Goal: Check status

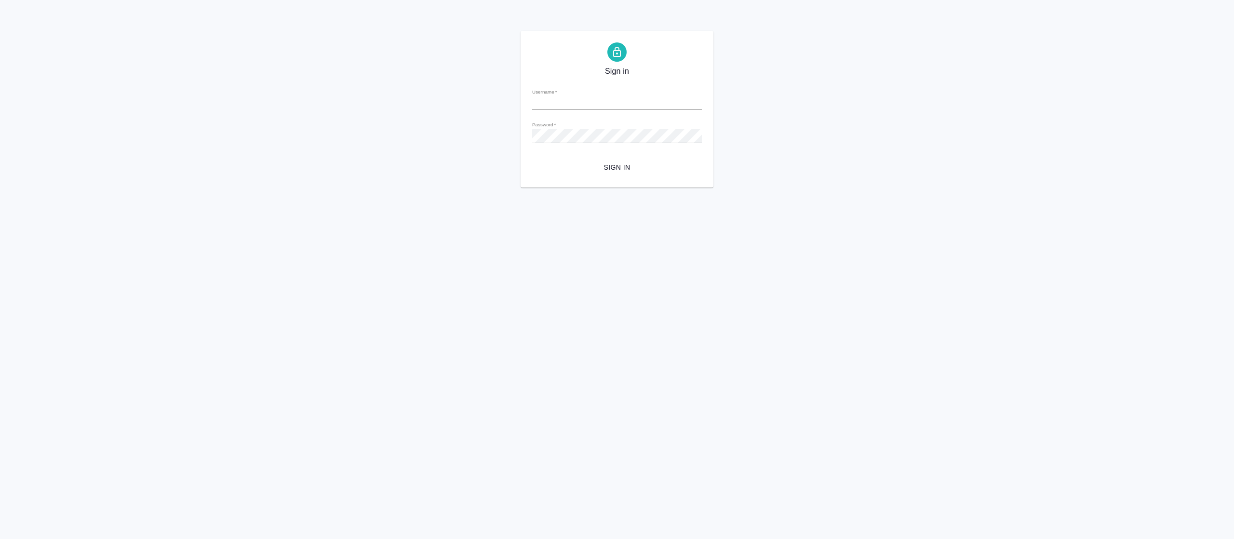
type input "[EMAIL_ADDRESS][DOMAIN_NAME]"
click at [603, 170] on span "Sign in" at bounding box center [617, 167] width 154 height 12
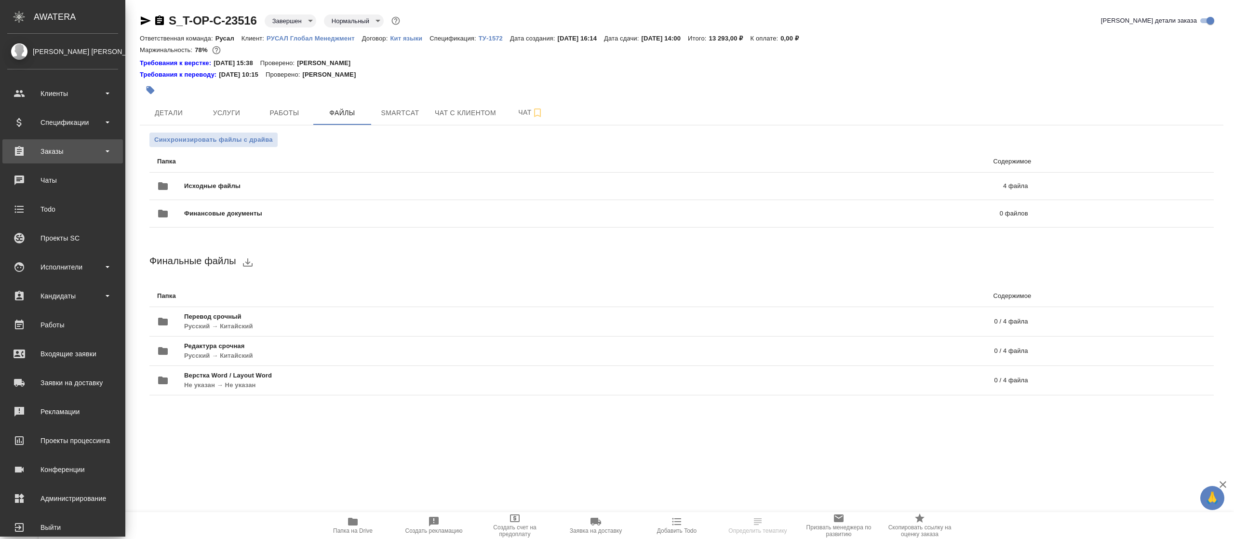
click at [54, 154] on div "Заказы" at bounding box center [62, 151] width 111 height 14
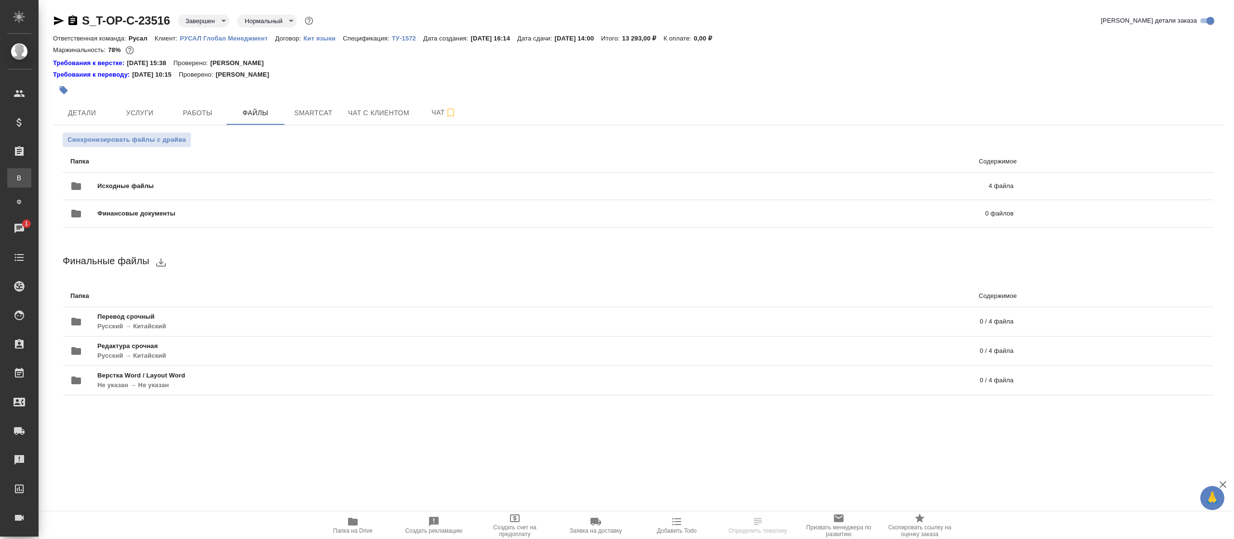
click at [14, 175] on div "Все заказы" at bounding box center [7, 178] width 14 height 10
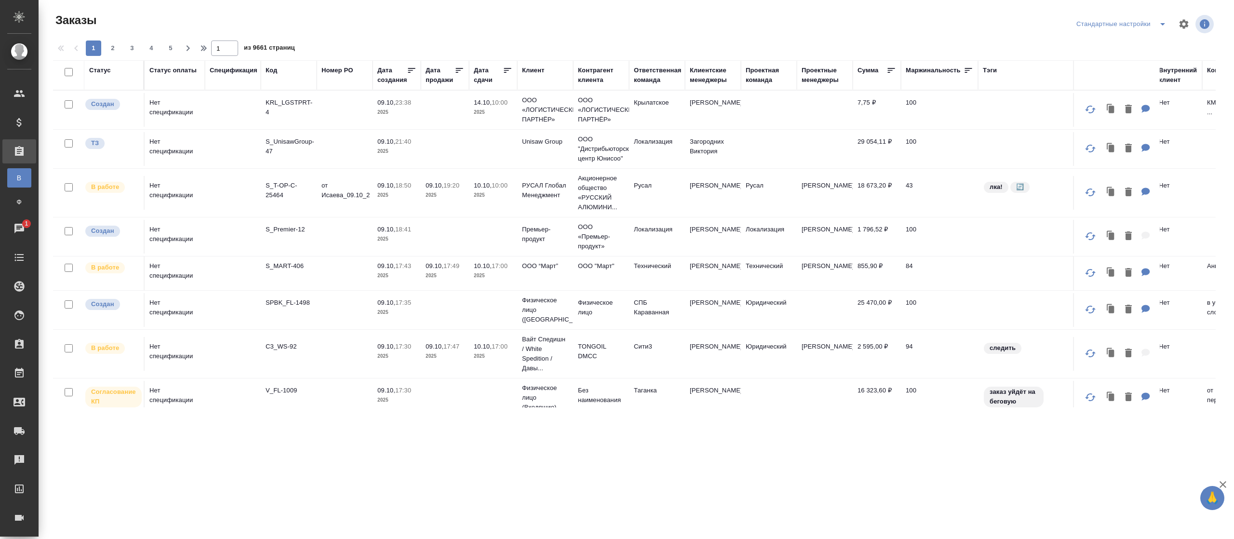
click at [891, 69] on icon at bounding box center [891, 71] width 10 height 10
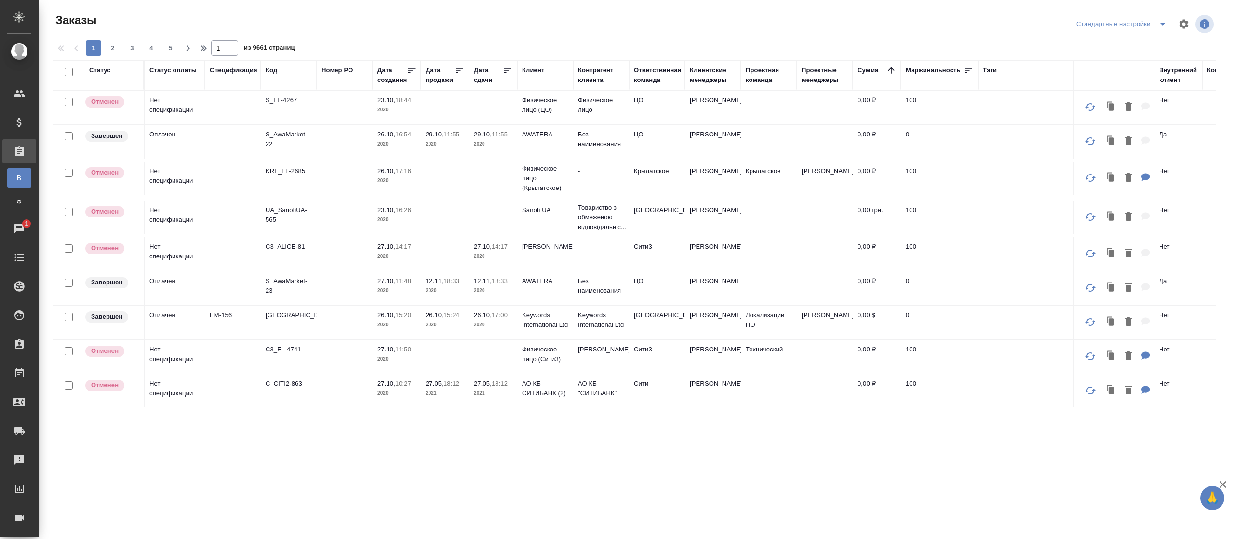
click at [891, 68] on icon at bounding box center [891, 70] width 6 height 6
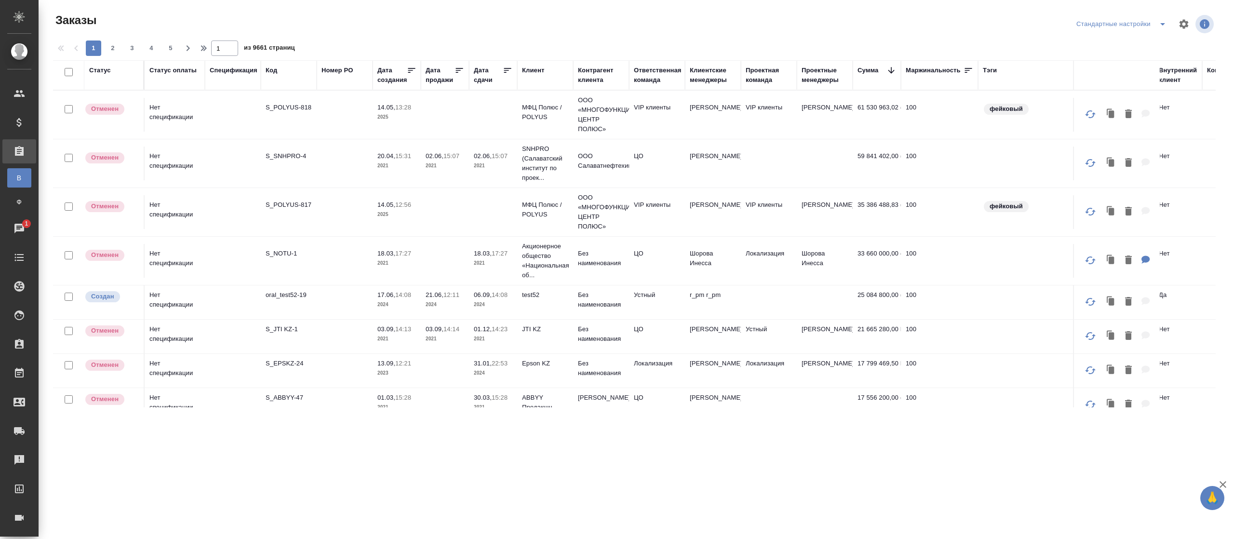
click at [118, 79] on div "Статус" at bounding box center [114, 75] width 50 height 19
click at [103, 78] on div "Статус" at bounding box center [114, 75] width 50 height 19
click at [103, 70] on div "Статус" at bounding box center [100, 71] width 22 height 10
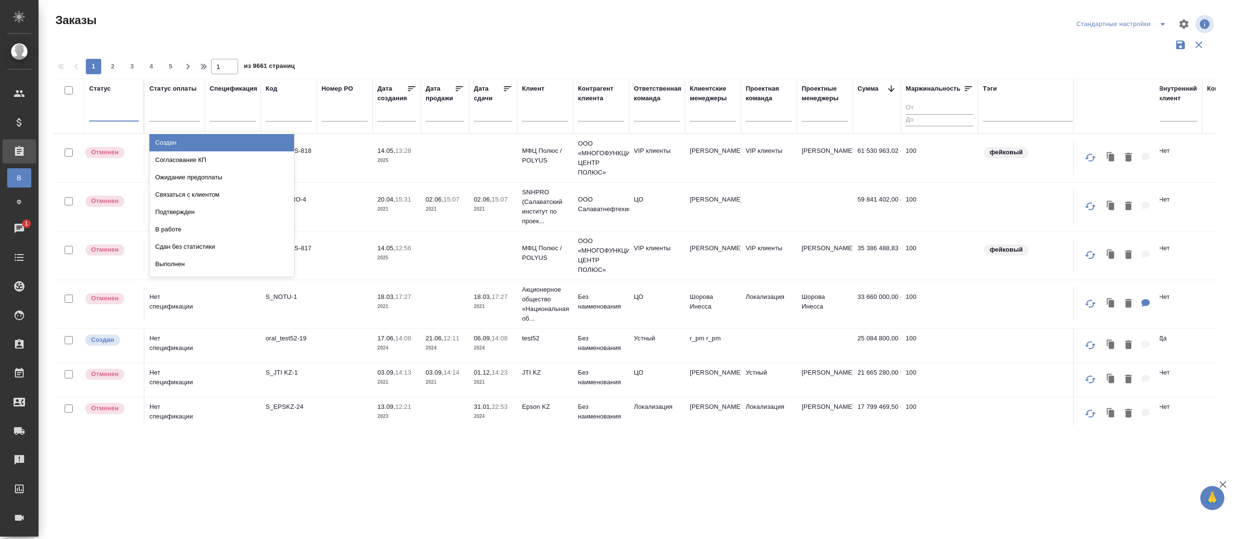
click at [103, 115] on div at bounding box center [114, 112] width 50 height 14
type input "созд"
click at [170, 142] on div "Создан" at bounding box center [221, 142] width 145 height 17
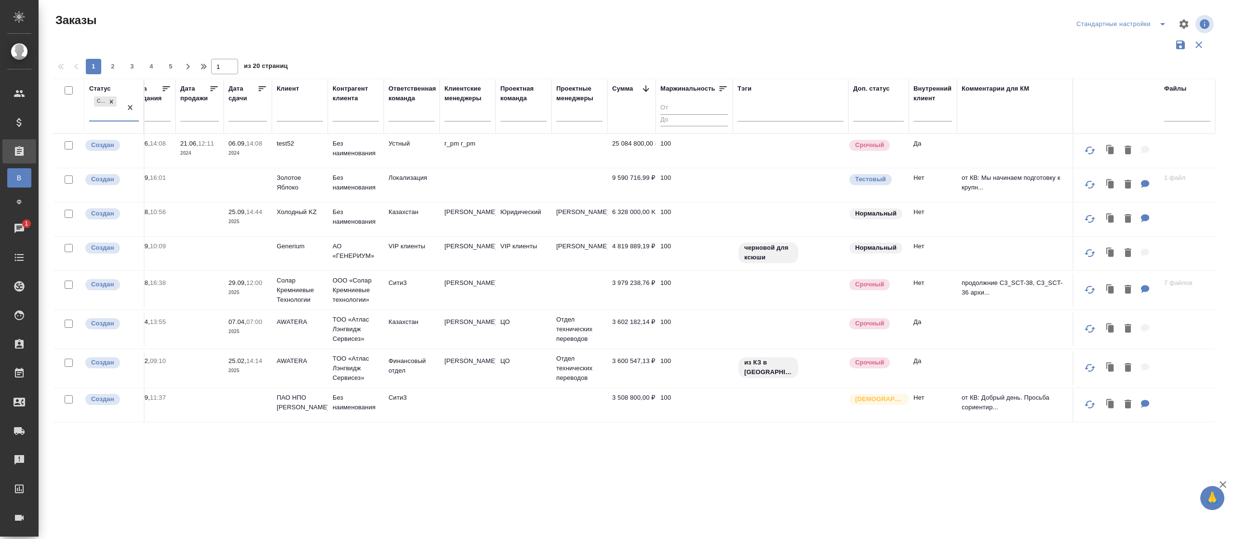
scroll to position [0, 259]
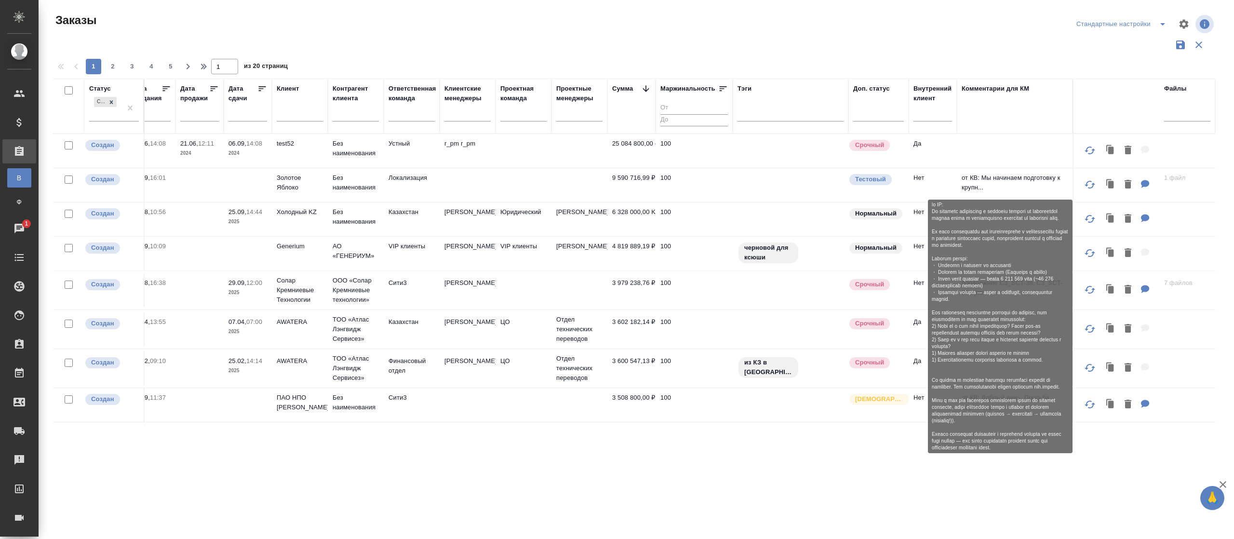
click at [982, 190] on p "от КВ: Мы начинаем подготовку к крупн..." at bounding box center [1015, 182] width 106 height 19
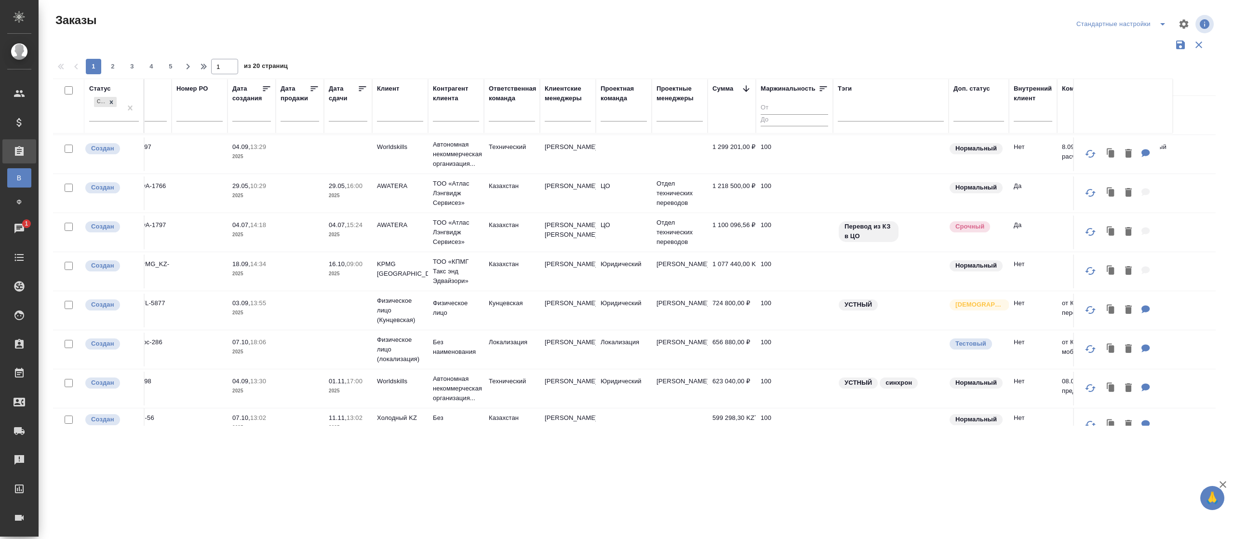
scroll to position [439, 259]
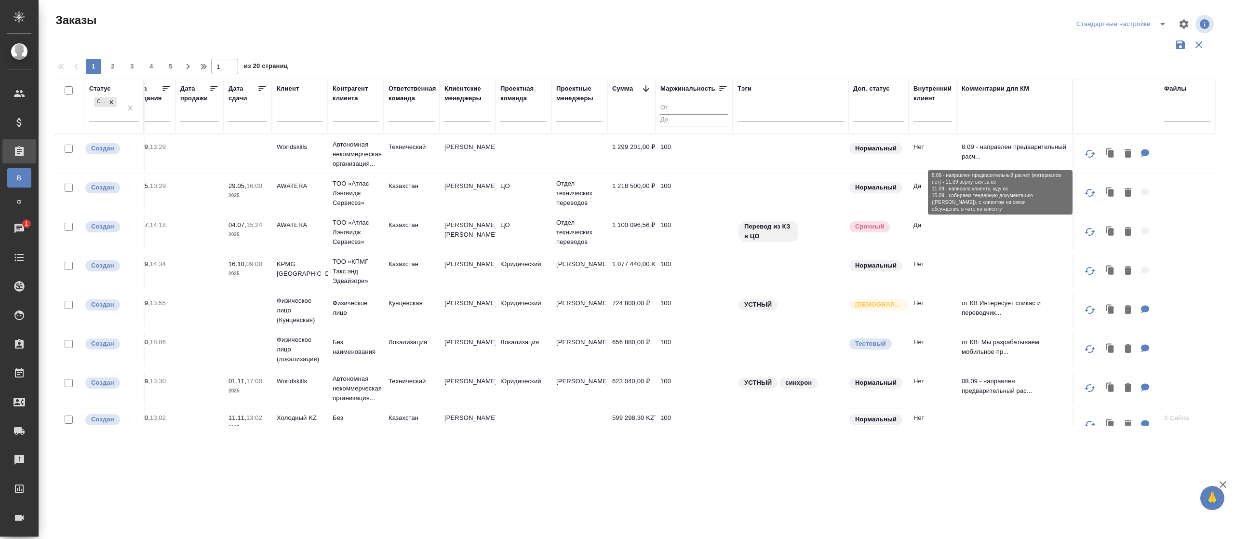
click at [992, 151] on p "8.09 - направлен предварительный расч..." at bounding box center [1015, 151] width 106 height 19
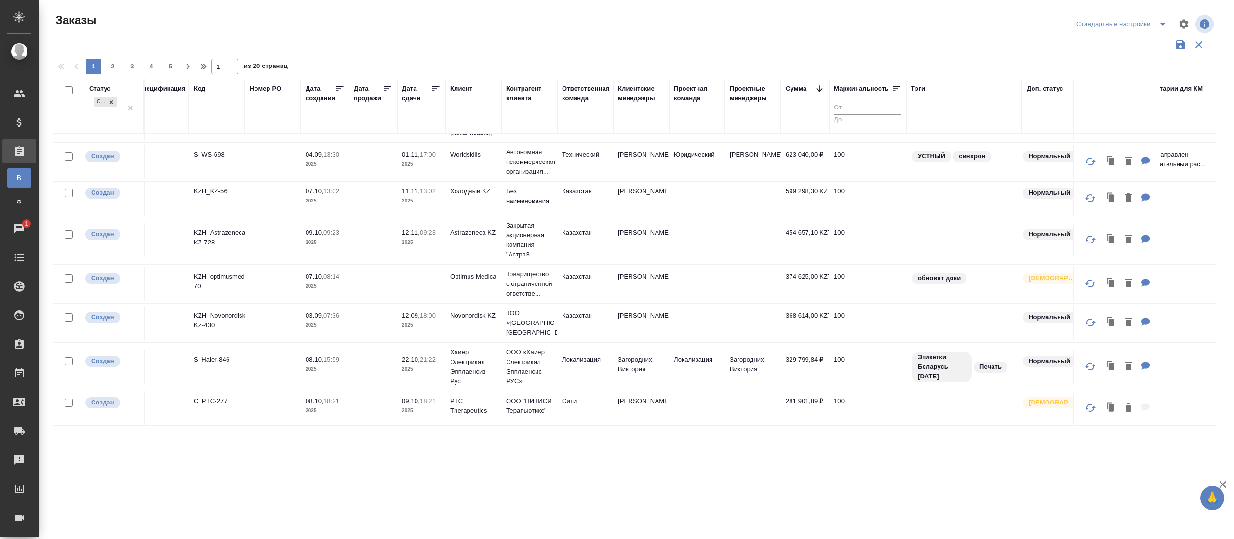
scroll to position [694, 0]
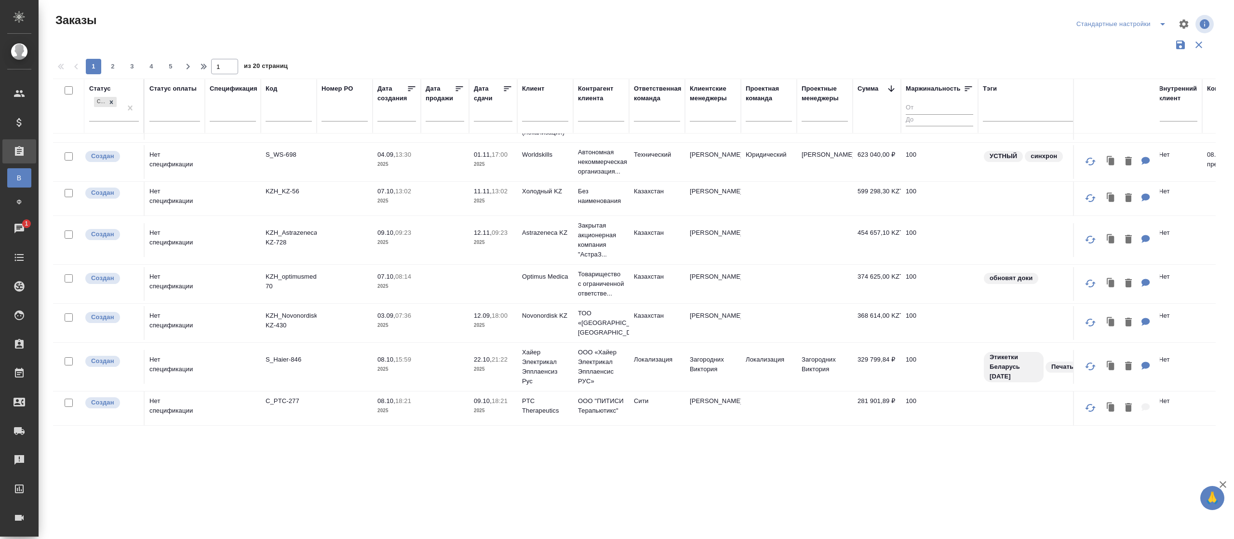
drag, startPoint x: 767, startPoint y: 422, endPoint x: 643, endPoint y: 455, distance: 128.6
click at [643, 455] on div ".cls-1 fill:#fff; AWATERA [PERSON_NAME] [PERSON_NAME] Спецификации Заказы В Все…" at bounding box center [617, 269] width 1234 height 539
